Goal: Information Seeking & Learning: Learn about a topic

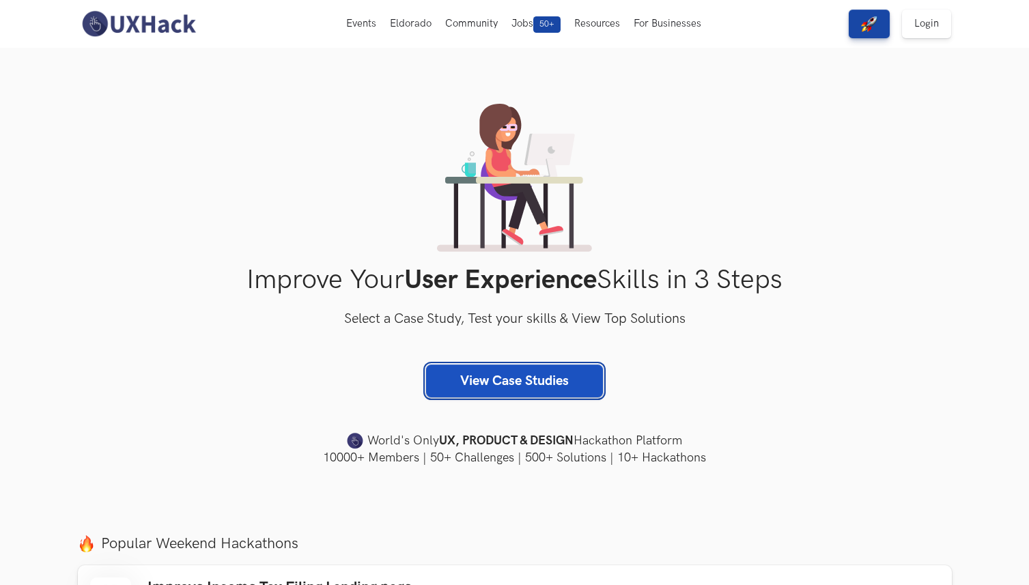
click at [528, 387] on link "View Case Studies" at bounding box center [514, 381] width 177 height 33
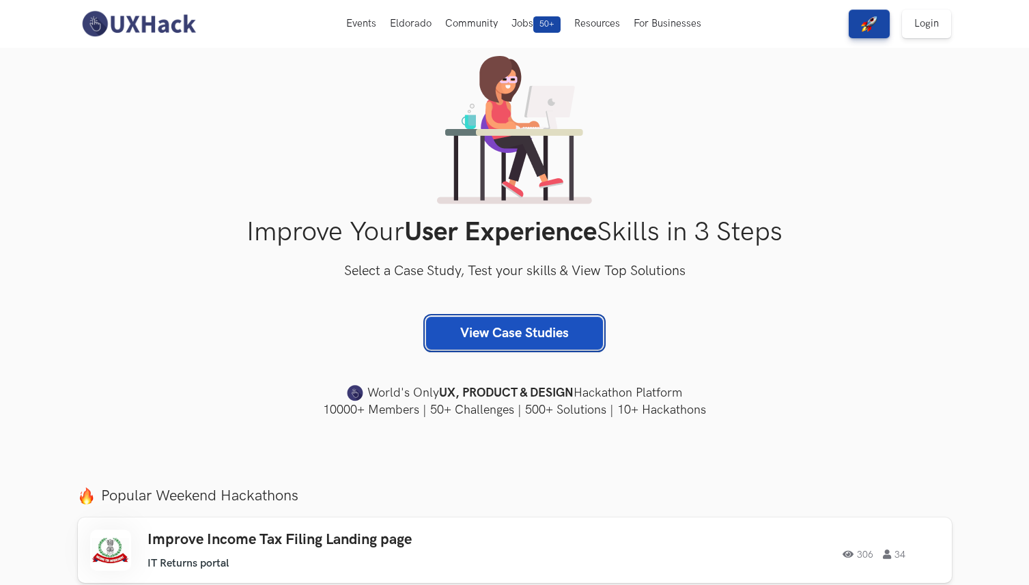
scroll to position [89, 0]
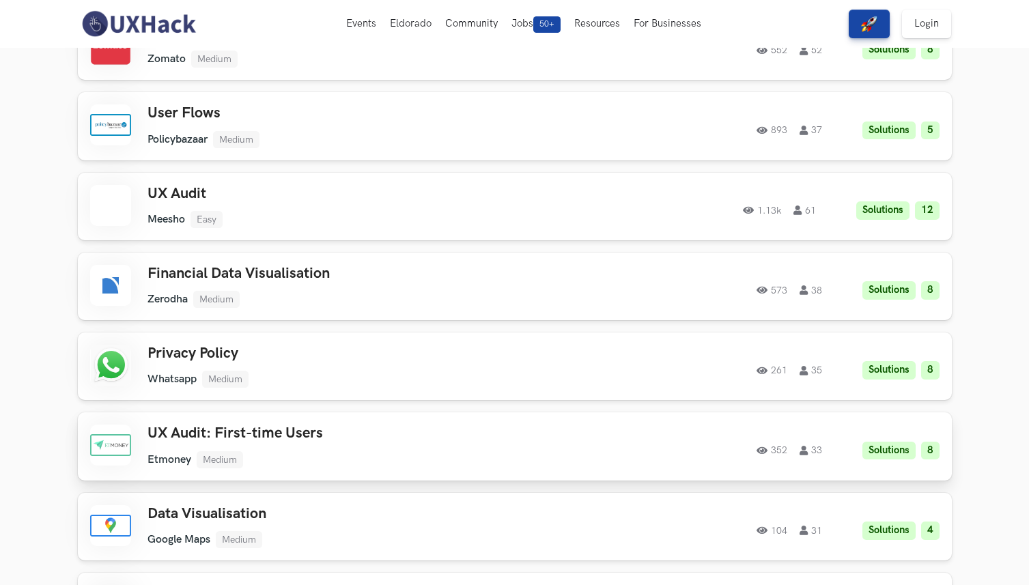
scroll to position [1542, 0]
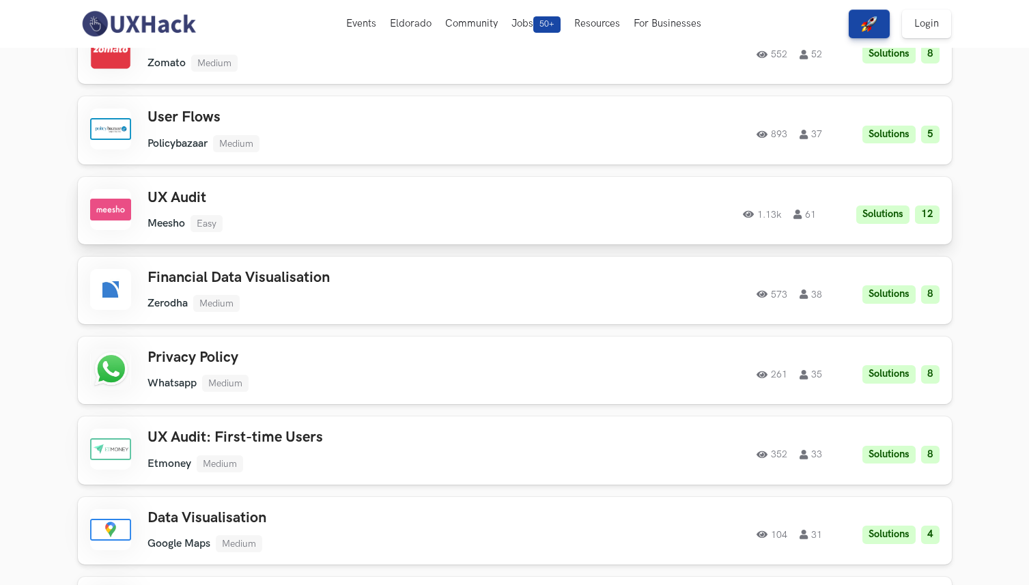
click at [199, 217] on li "Easy" at bounding box center [207, 223] width 32 height 17
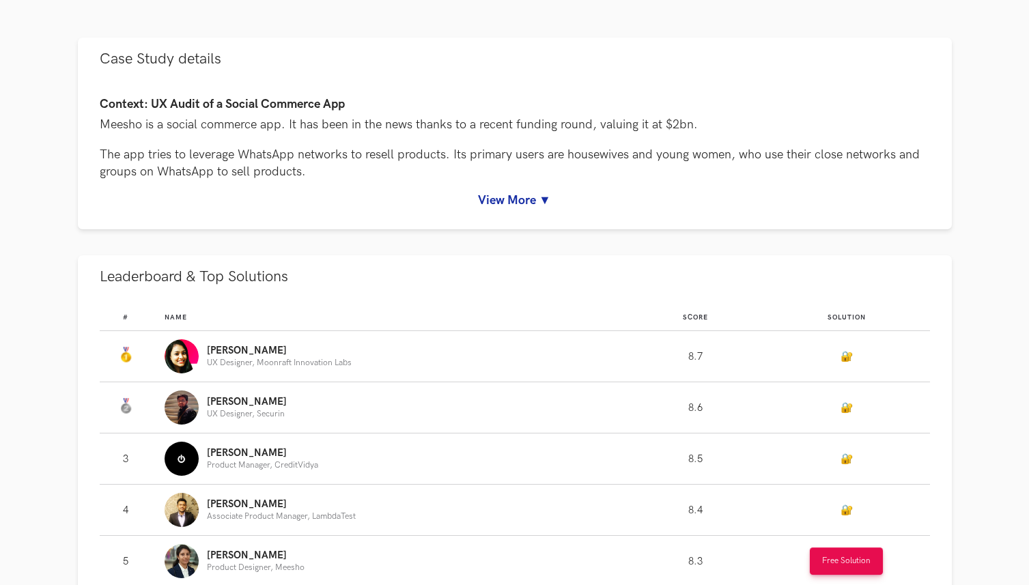
scroll to position [602, 0]
click at [512, 201] on link "View More ▼" at bounding box center [515, 200] width 831 height 14
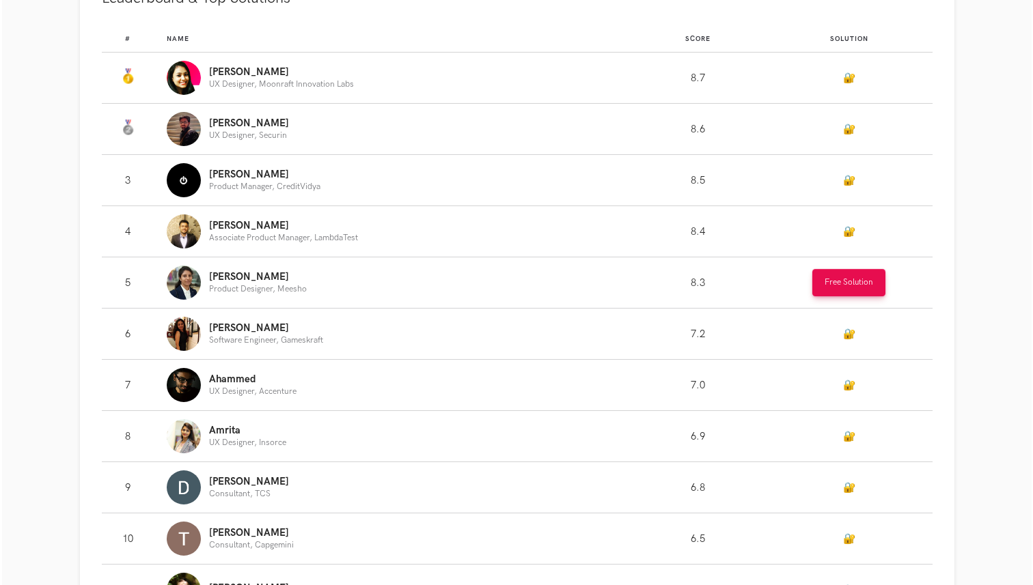
scroll to position [1270, 0]
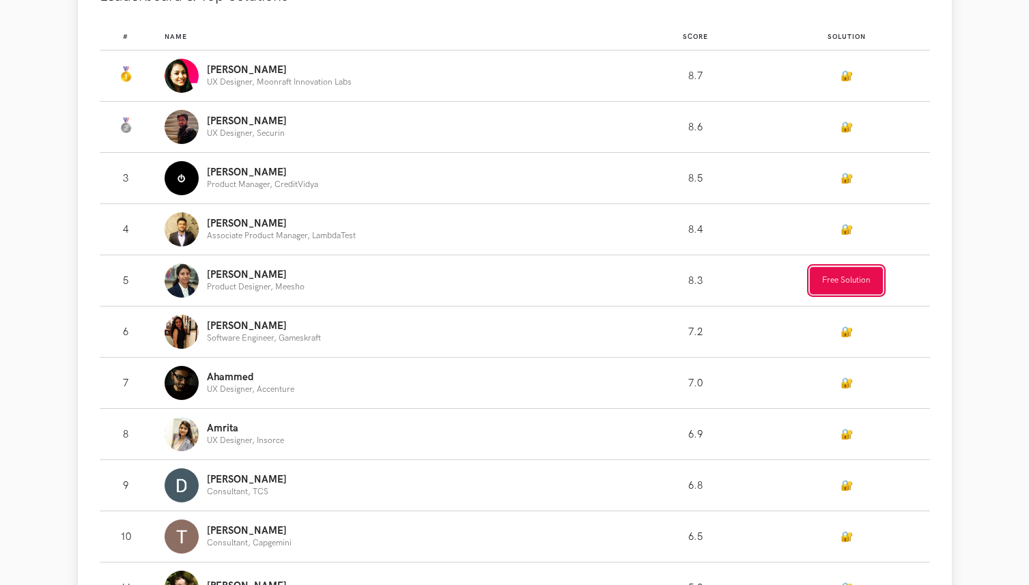
click at [822, 277] on button "Free Solution" at bounding box center [846, 280] width 73 height 27
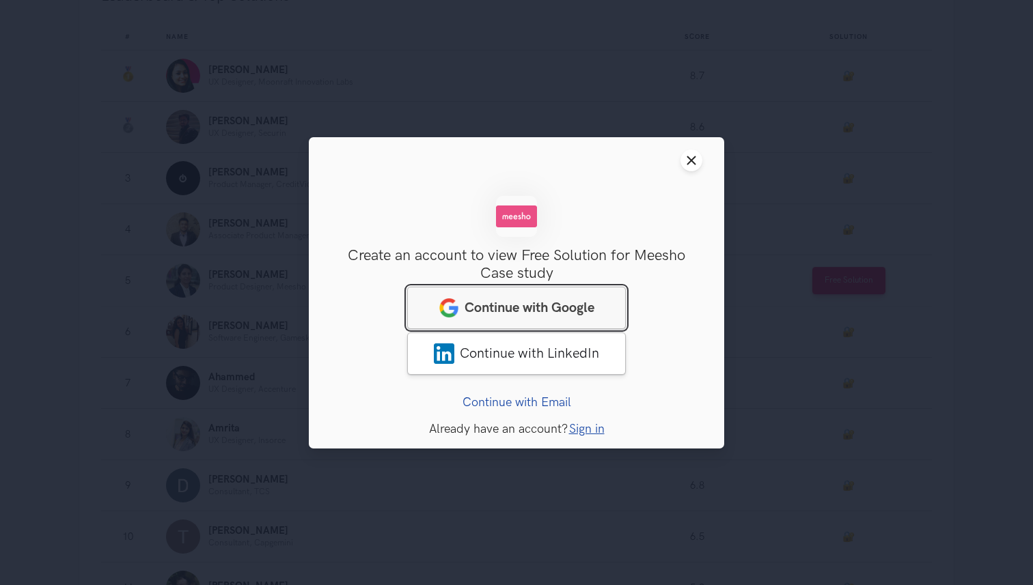
click at [563, 303] on span "Continue with Google" at bounding box center [529, 307] width 130 height 16
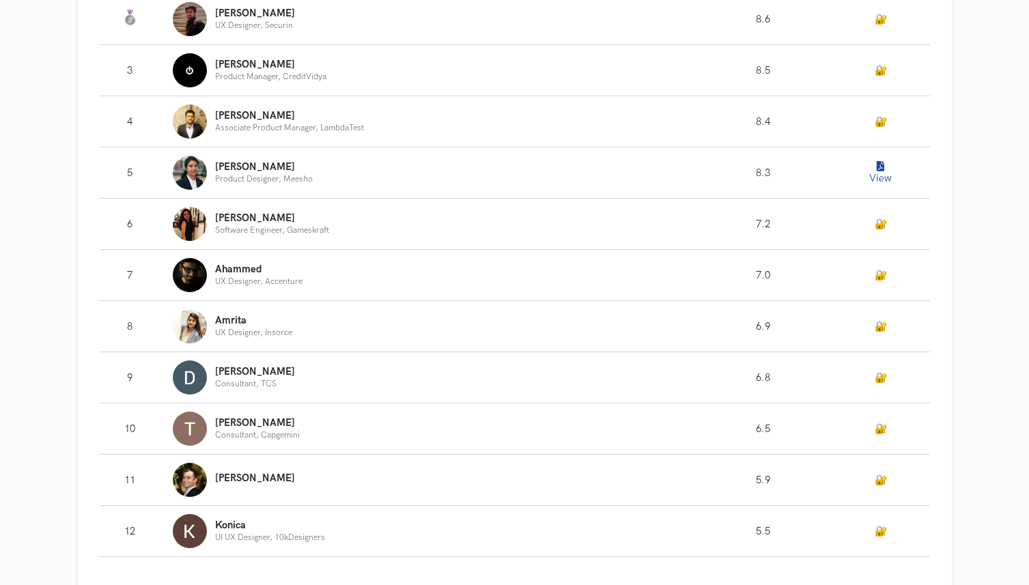
scroll to position [992, 0]
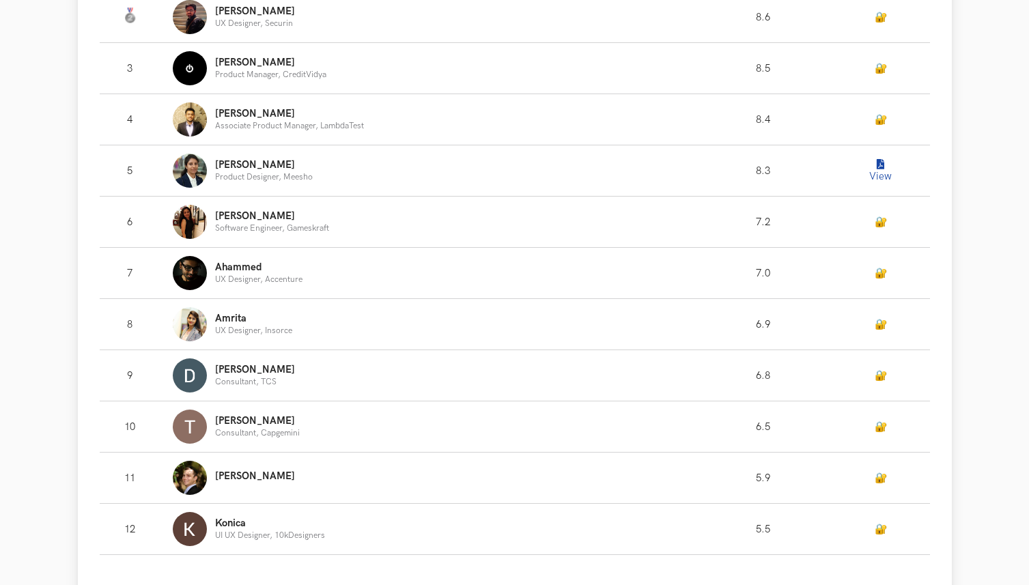
click at [882, 167] on icon "Leaderboard" at bounding box center [881, 165] width 8 height 10
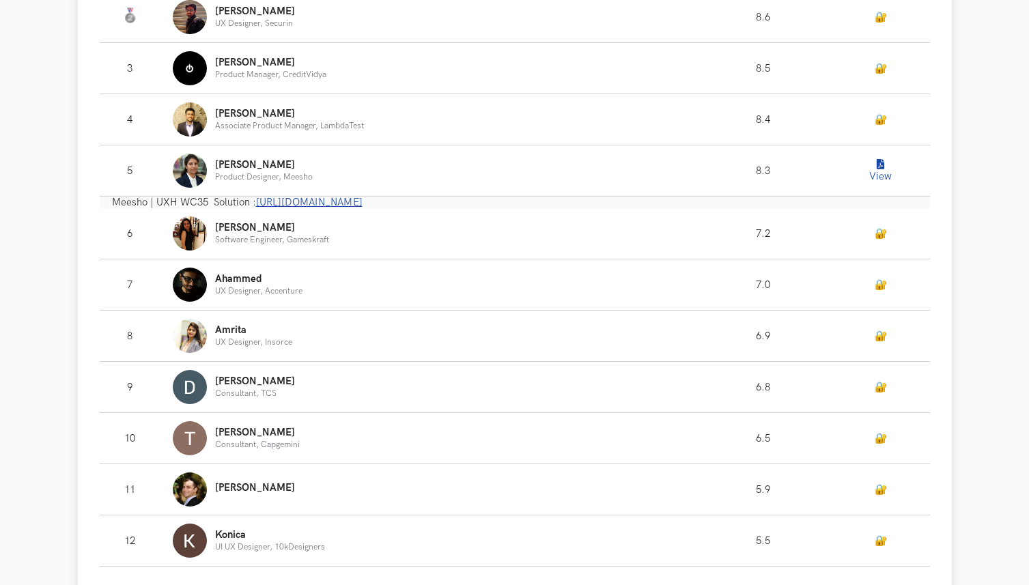
click at [363, 204] on link "https://www.notion.so/Meesho-UXH-WC35-ae5b2b6cdbec430cadb68910f077bf6a" at bounding box center [309, 203] width 107 height 12
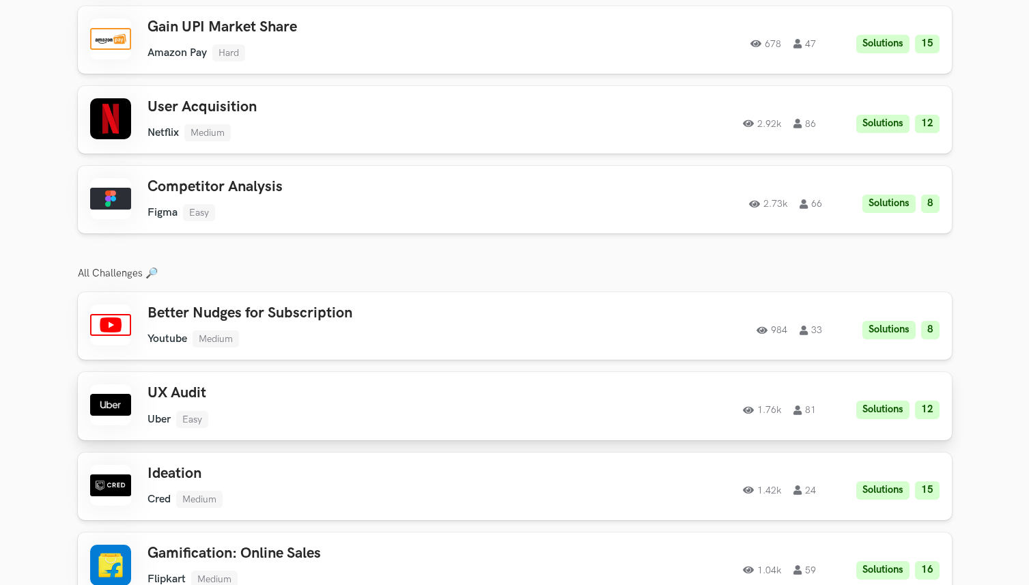
scroll to position [2192, 0]
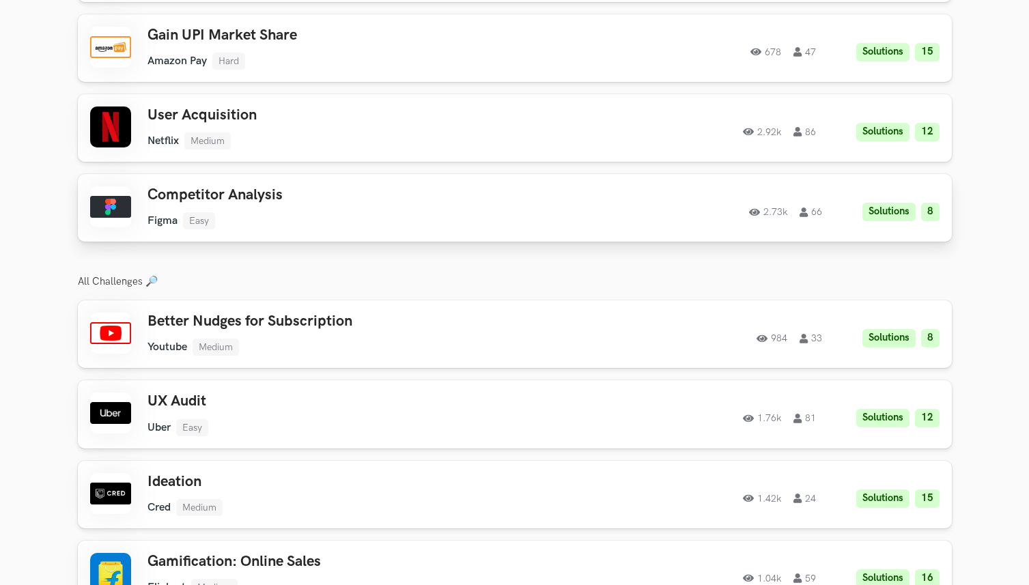
click at [639, 206] on div "2.73k 66 Solutions 8" at bounding box center [754, 208] width 372 height 27
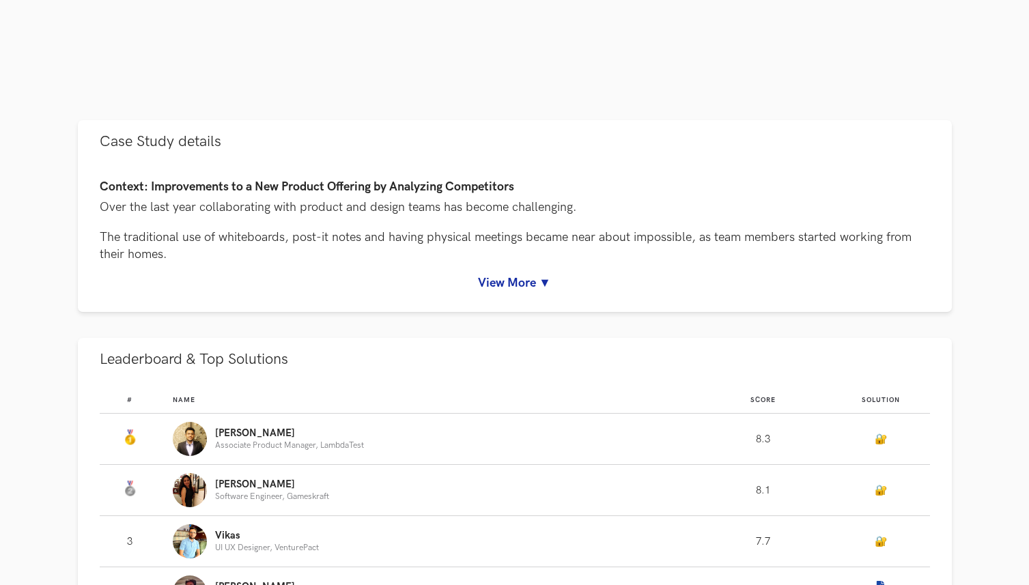
scroll to position [514, 0]
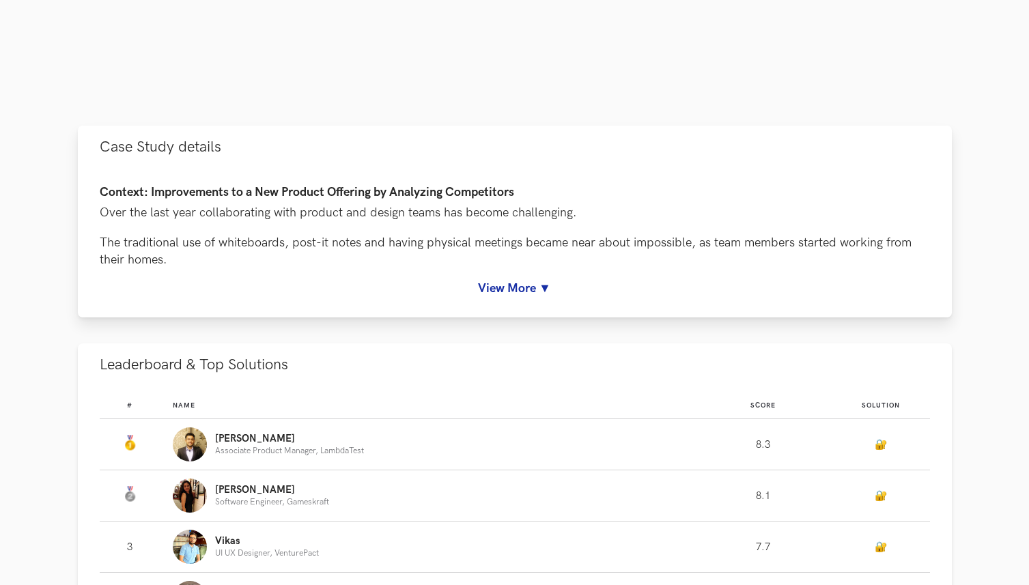
click at [522, 283] on link "View More ▼" at bounding box center [515, 288] width 831 height 14
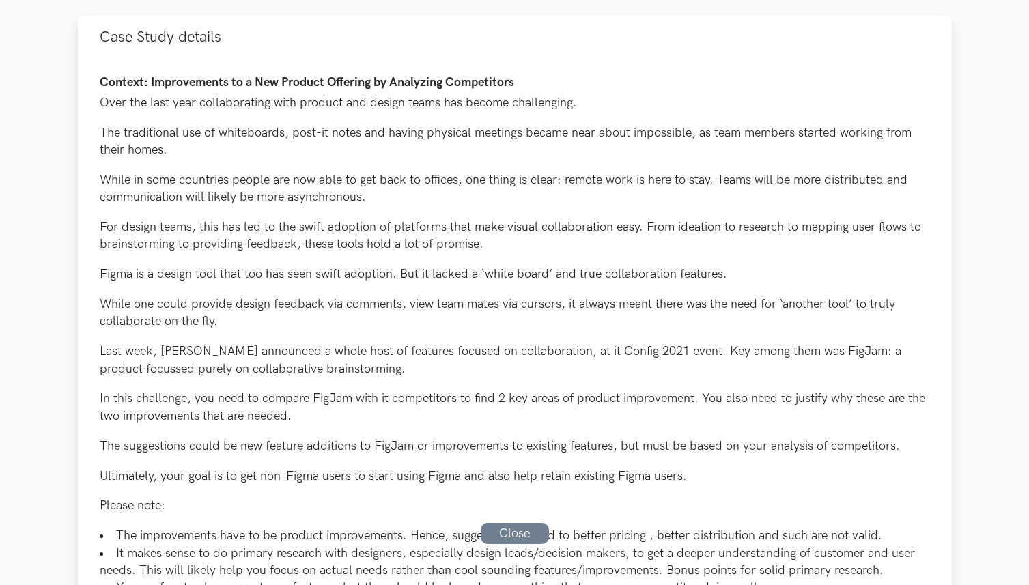
scroll to position [625, 0]
click at [522, 283] on div "Context: Improvements to a New Product Offering by Analyzing Competitors Over t…" at bounding box center [515, 351] width 831 height 555
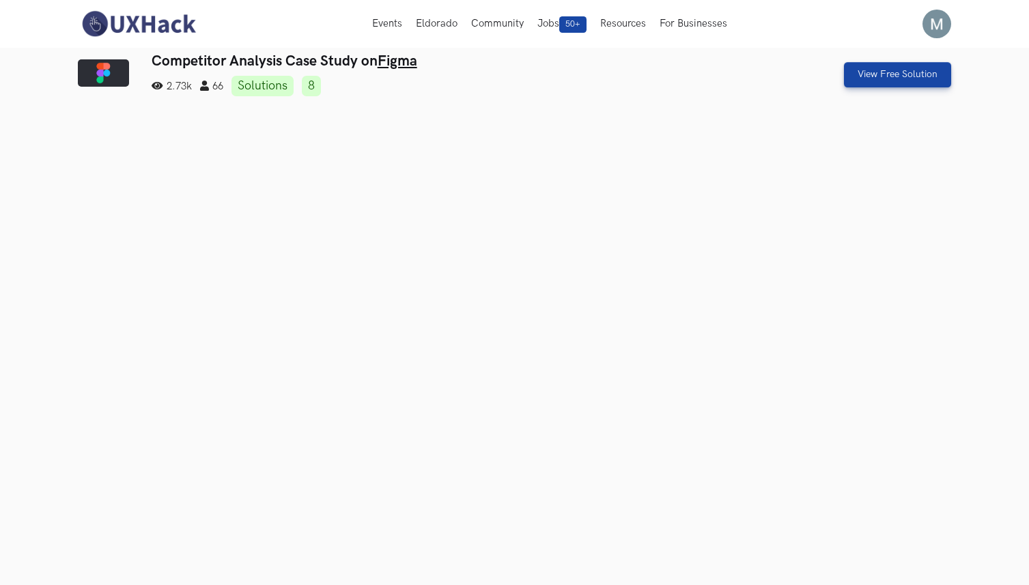
scroll to position [0, 0]
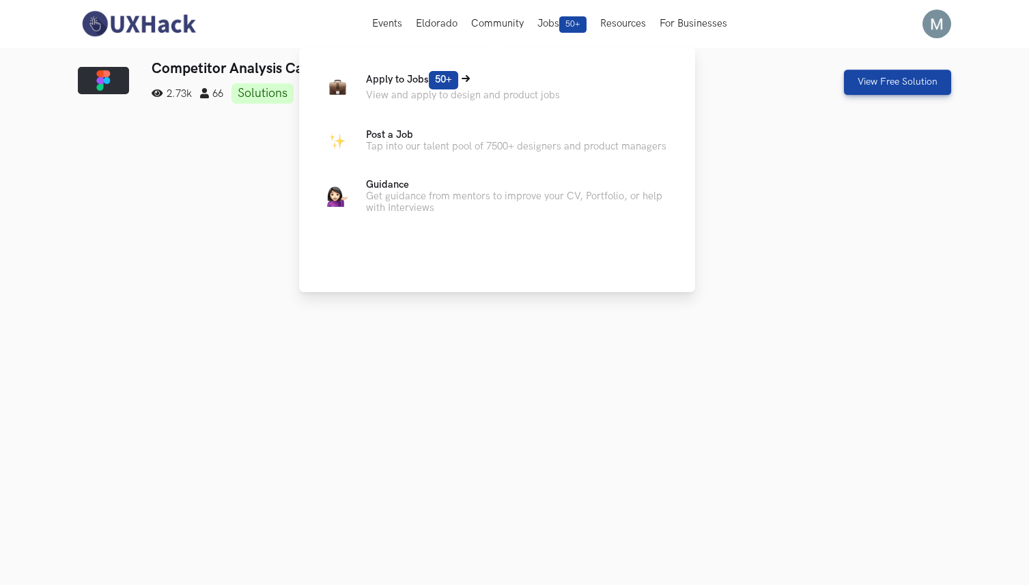
click at [490, 95] on p "View and apply to design and product jobs" at bounding box center [463, 95] width 194 height 12
click at [462, 79] on p "Apply to Jobs 50+" at bounding box center [463, 80] width 194 height 18
click at [382, 89] on p "View and apply to design and product jobs" at bounding box center [463, 95] width 194 height 12
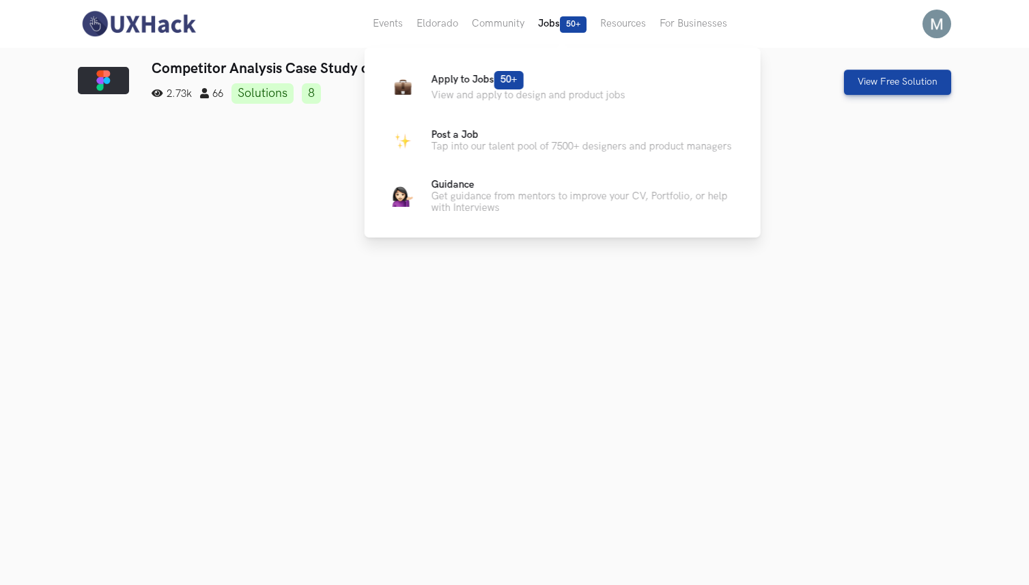
click at [544, 21] on button "Jobs 50+" at bounding box center [562, 24] width 62 height 48
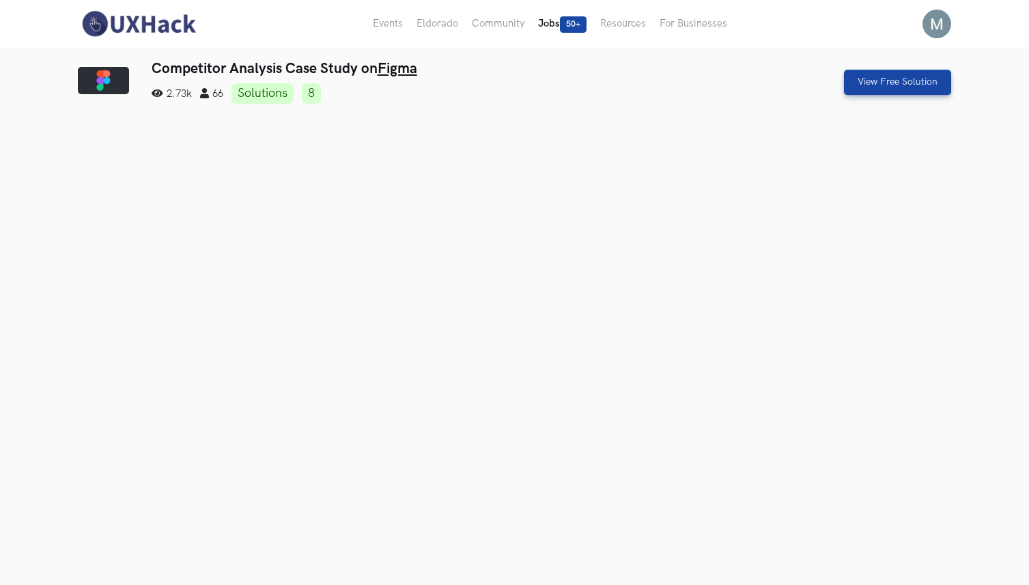
click at [544, 21] on button "Jobs 50+" at bounding box center [562, 24] width 62 height 48
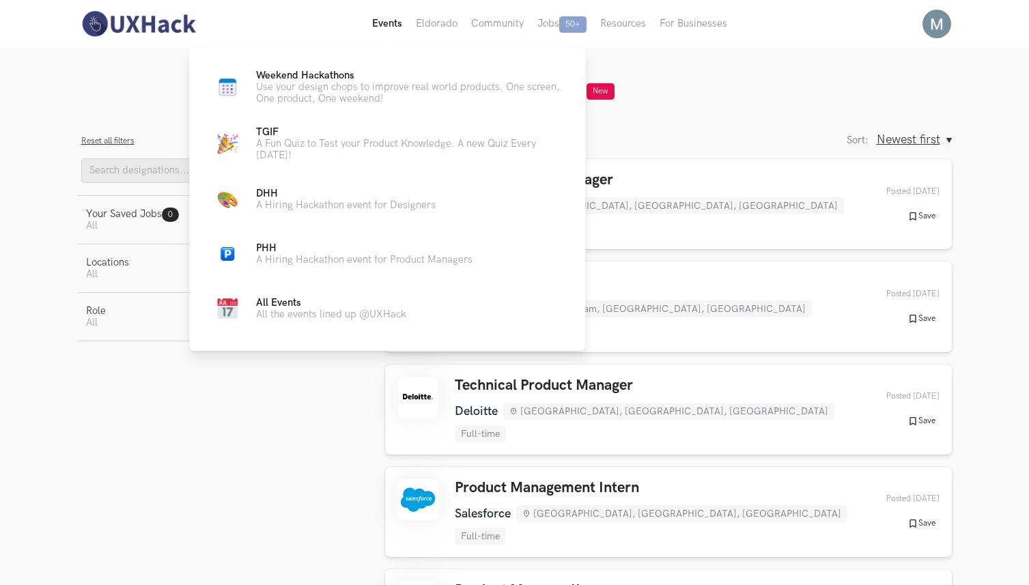
click at [389, 20] on button "Events Live" at bounding box center [387, 24] width 44 height 48
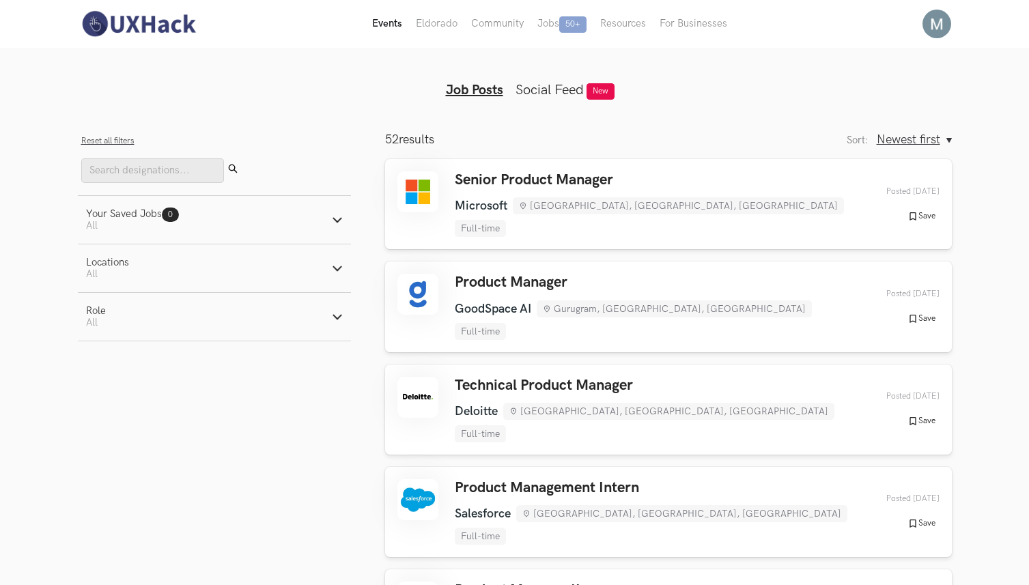
click at [389, 24] on button "Events Live" at bounding box center [387, 24] width 44 height 48
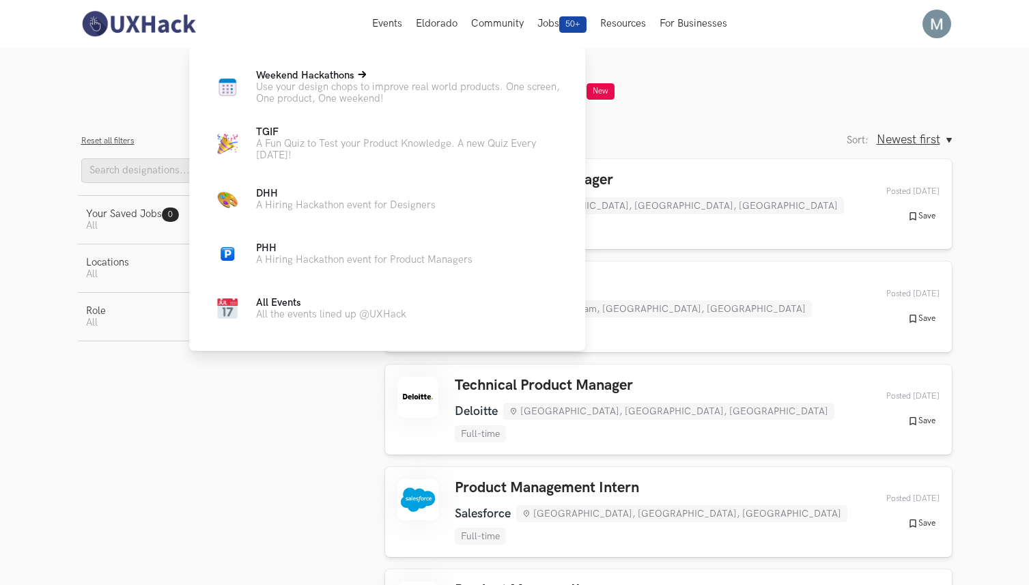
click at [331, 88] on p "Use your design chops to improve real world products. One screen, One product, …" at bounding box center [409, 92] width 307 height 23
click at [336, 83] on p "Use your design chops to improve real world products. One screen, One product, …" at bounding box center [409, 92] width 307 height 23
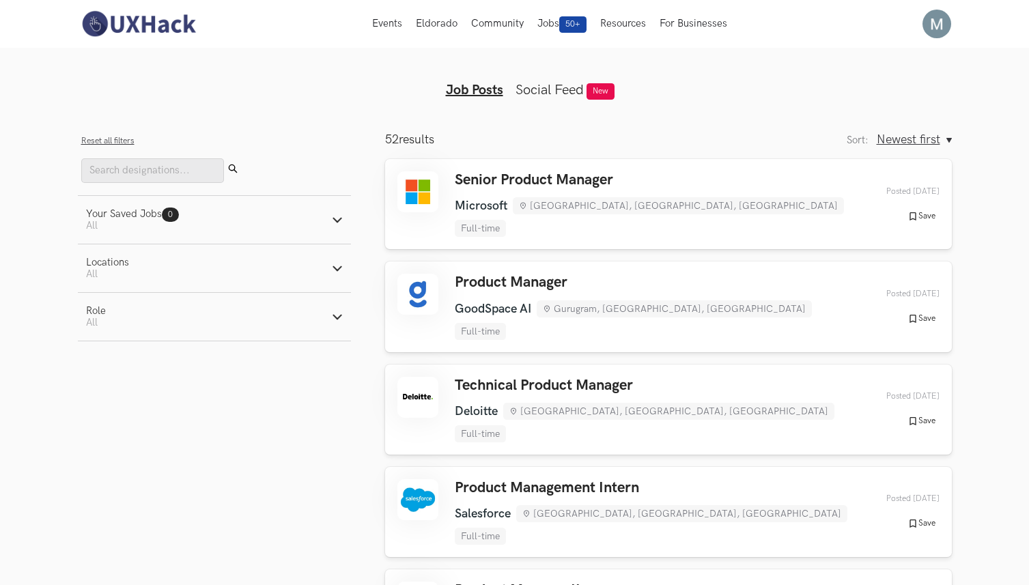
click at [146, 19] on img at bounding box center [139, 24] width 122 height 29
